Goal: Transaction & Acquisition: Book appointment/travel/reservation

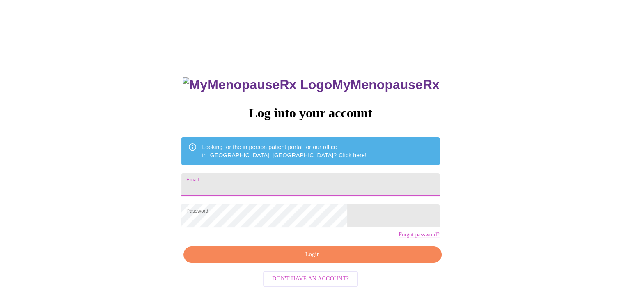
click at [271, 184] on input "Email" at bounding box center [310, 184] width 258 height 23
type input "[EMAIL_ADDRESS][DOMAIN_NAME]"
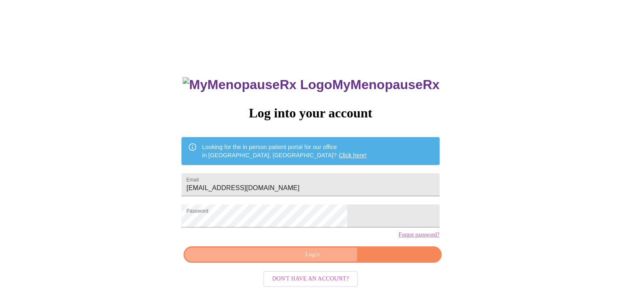
click at [316, 260] on span "Login" at bounding box center [312, 254] width 239 height 10
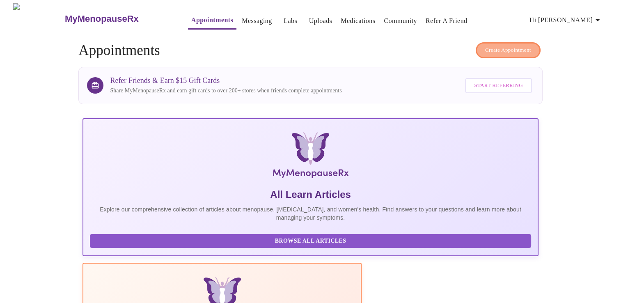
click at [507, 48] on span "Create Appointment" at bounding box center [508, 50] width 46 height 9
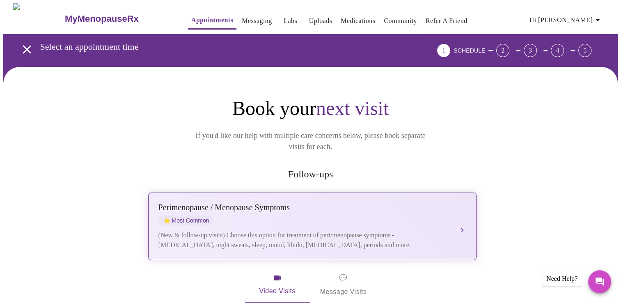
click at [464, 212] on button "[MEDICAL_DATA] / Menopause Symptoms ⭐ Most Common (New & follow-up visits) Choo…" at bounding box center [312, 226] width 328 height 68
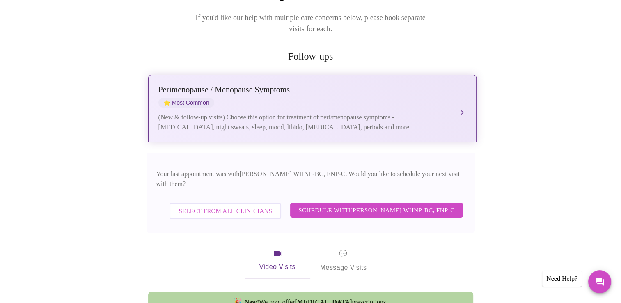
scroll to position [161, 0]
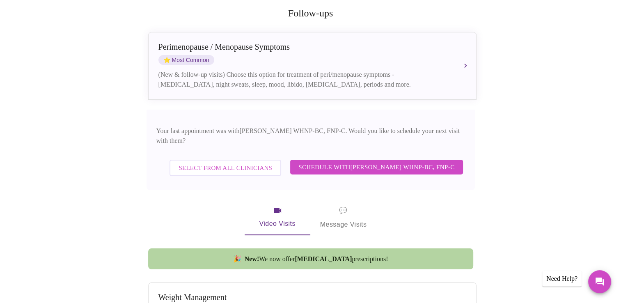
click at [390, 162] on span "Schedule with [PERSON_NAME] WHNP-BC, FNP-C" at bounding box center [376, 167] width 156 height 11
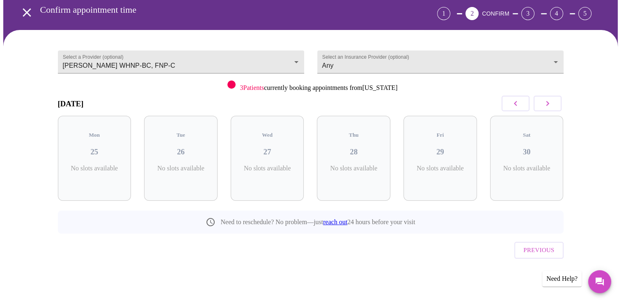
scroll to position [19, 0]
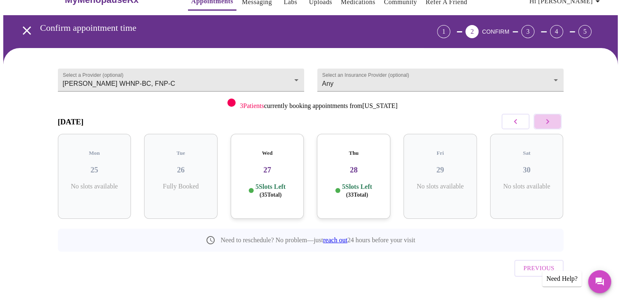
click at [550, 123] on icon "button" at bounding box center [547, 121] width 10 height 10
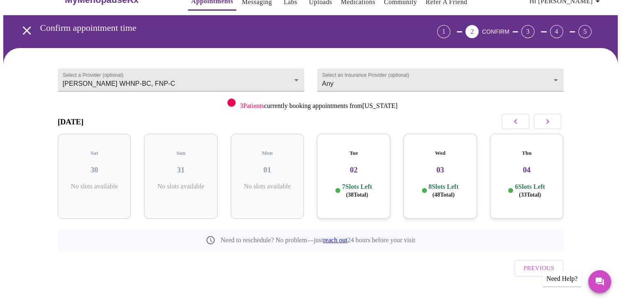
click at [549, 121] on icon "button" at bounding box center [547, 121] width 10 height 10
click at [551, 119] on icon "button" at bounding box center [547, 121] width 10 height 10
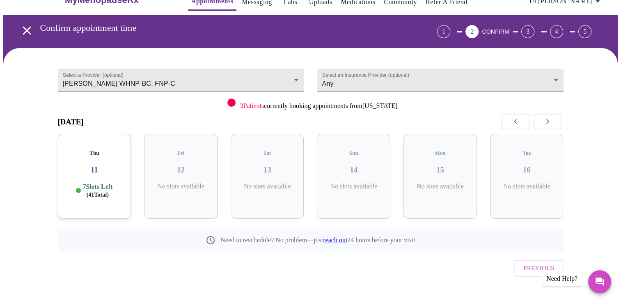
click at [550, 121] on icon "button" at bounding box center [547, 121] width 10 height 10
click at [550, 122] on icon "button" at bounding box center [547, 121] width 10 height 10
click at [550, 124] on icon "button" at bounding box center [547, 121] width 10 height 10
click at [552, 122] on icon "button" at bounding box center [547, 121] width 10 height 10
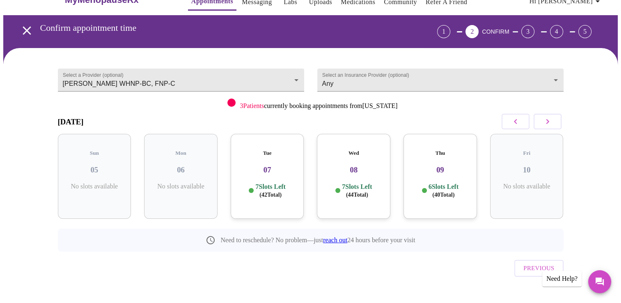
click at [365, 165] on h3 "08" at bounding box center [353, 169] width 60 height 9
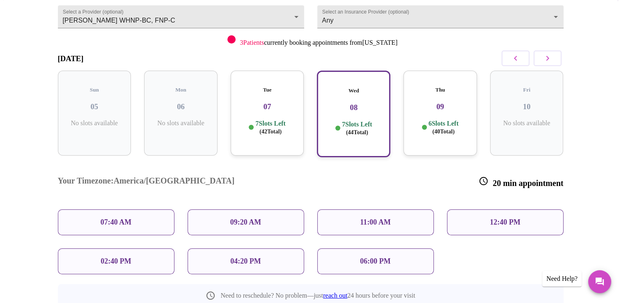
scroll to position [84, 0]
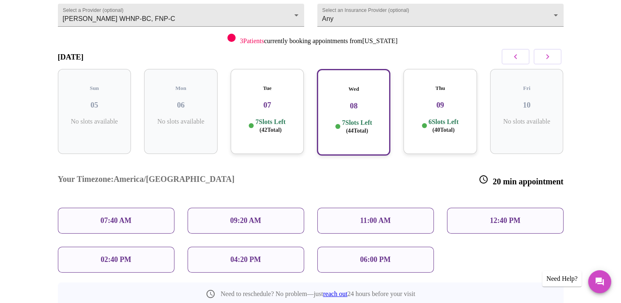
click at [516, 216] on p "12:40 PM" at bounding box center [504, 220] width 30 height 9
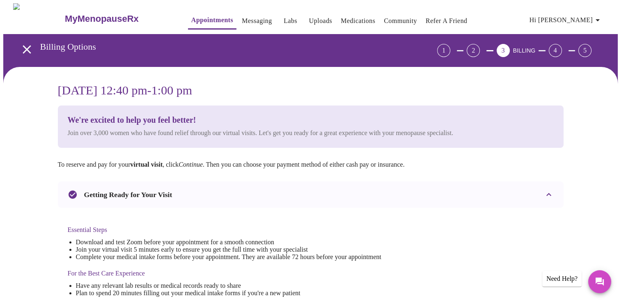
scroll to position [265, 0]
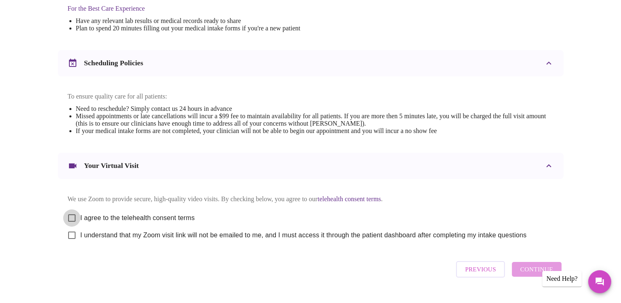
click at [69, 221] on input "I agree to the telehealth consent terms" at bounding box center [71, 217] width 17 height 17
checkbox input "true"
click at [71, 242] on input "I understand that my Zoom visit link will not be emailed to me, and I must acce…" at bounding box center [71, 234] width 17 height 17
checkbox input "true"
click at [525, 274] on span "Continue" at bounding box center [536, 269] width 33 height 11
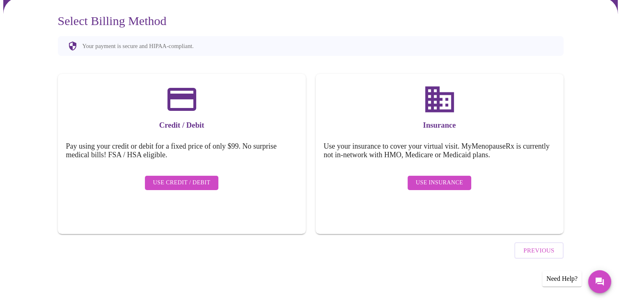
scroll to position [46, 0]
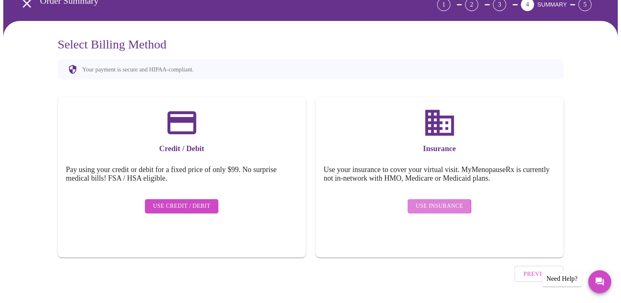
click at [432, 201] on span "Use Insurance" at bounding box center [438, 206] width 47 height 10
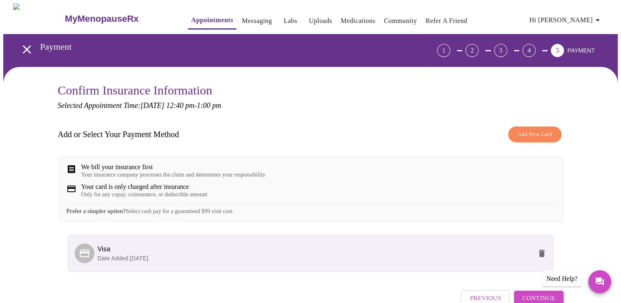
scroll to position [53, 0]
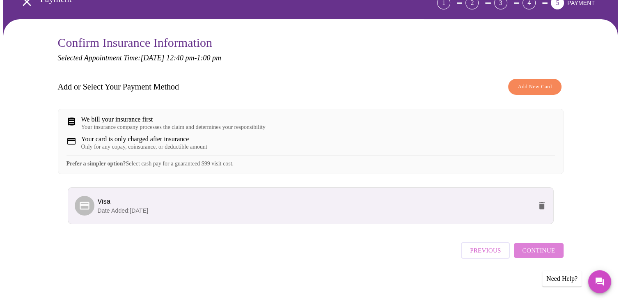
click at [548, 250] on span "Continue" at bounding box center [538, 250] width 33 height 11
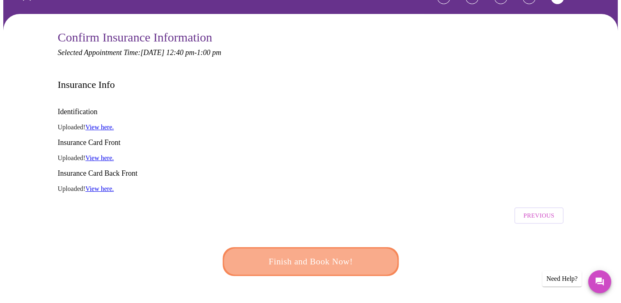
click at [324, 254] on span "Finish and Book Now!" at bounding box center [311, 261] width 152 height 15
